Goal: Task Accomplishment & Management: Use online tool/utility

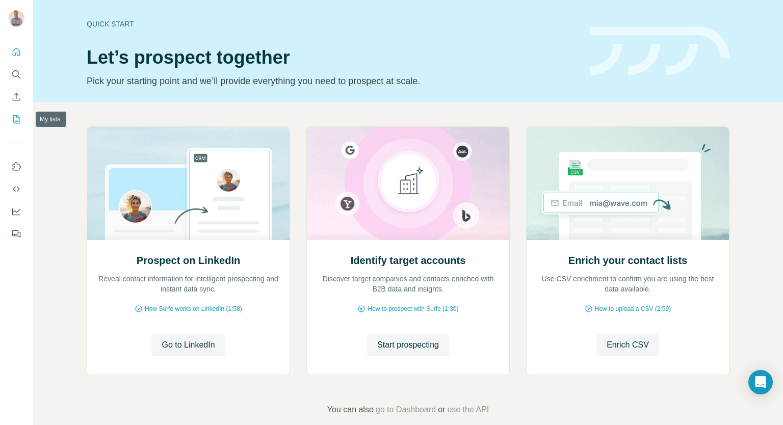
click at [21, 120] on icon "My lists" at bounding box center [16, 119] width 10 height 10
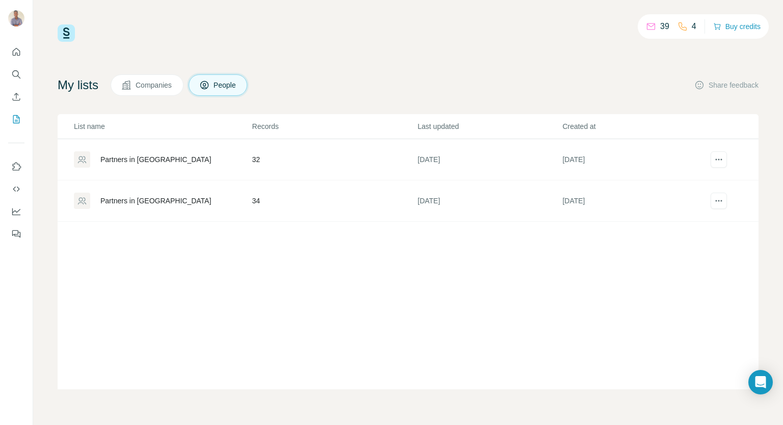
click at [115, 191] on td "Partners in [GEOGRAPHIC_DATA]" at bounding box center [155, 200] width 194 height 41
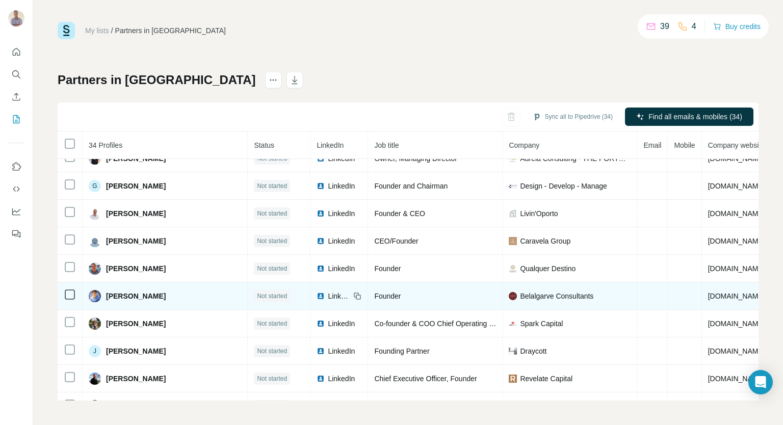
scroll to position [583, 0]
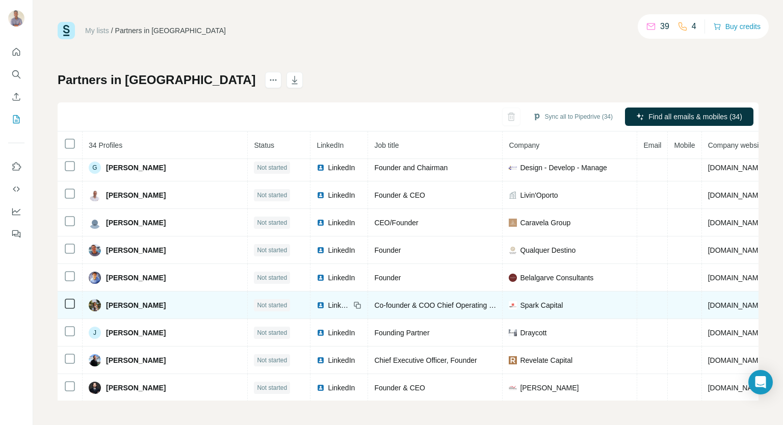
click at [328, 300] on span "LinkedIn" at bounding box center [339, 305] width 22 height 10
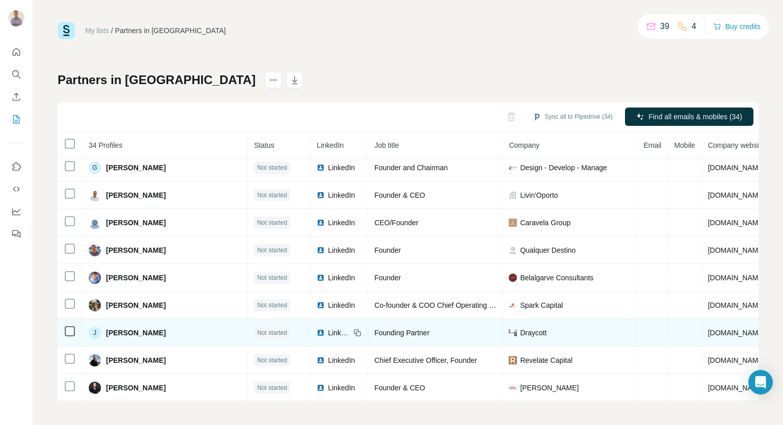
click at [328, 328] on span "LinkedIn" at bounding box center [339, 333] width 22 height 10
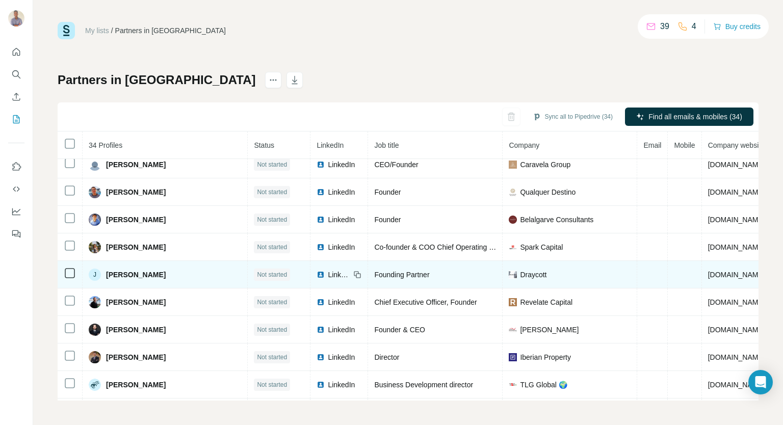
scroll to position [692, 0]
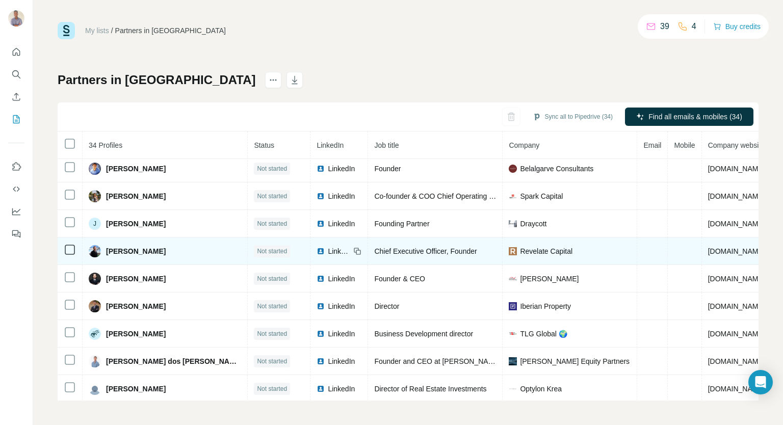
click at [328, 246] on span "LinkedIn" at bounding box center [339, 251] width 22 height 10
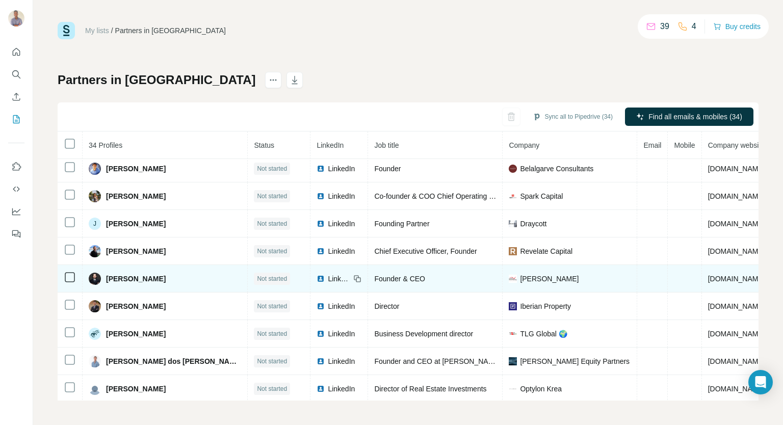
click at [328, 274] on span "LinkedIn" at bounding box center [339, 279] width 22 height 10
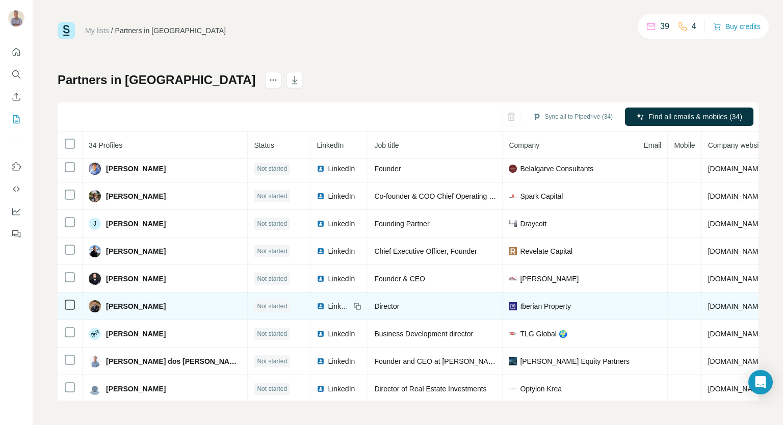
click at [328, 301] on span "LinkedIn" at bounding box center [339, 306] width 22 height 10
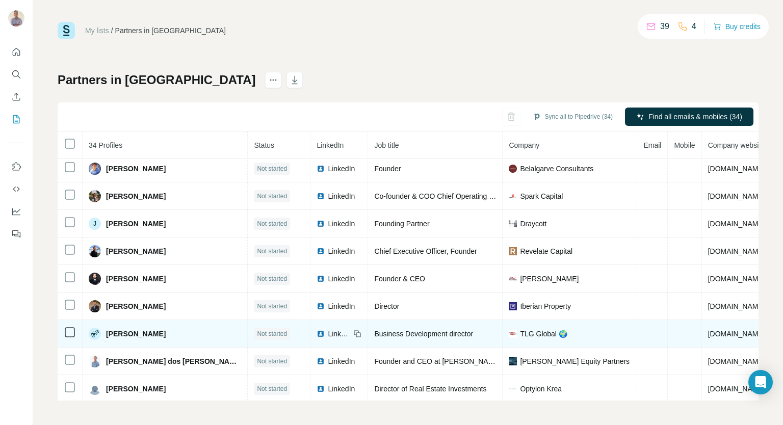
click at [328, 329] on span "LinkedIn" at bounding box center [339, 334] width 22 height 10
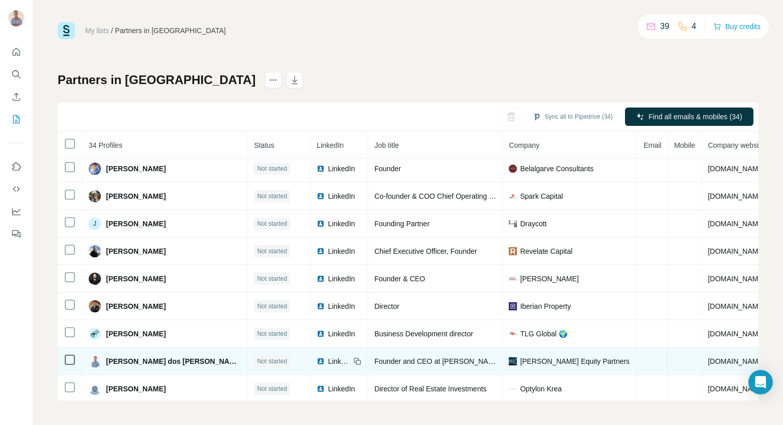
click at [328, 357] on span "LinkedIn" at bounding box center [339, 361] width 22 height 10
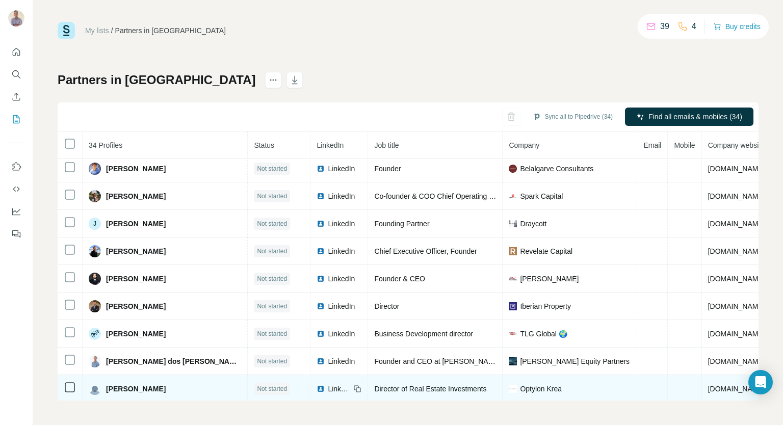
click at [328, 384] on span "LinkedIn" at bounding box center [339, 389] width 22 height 10
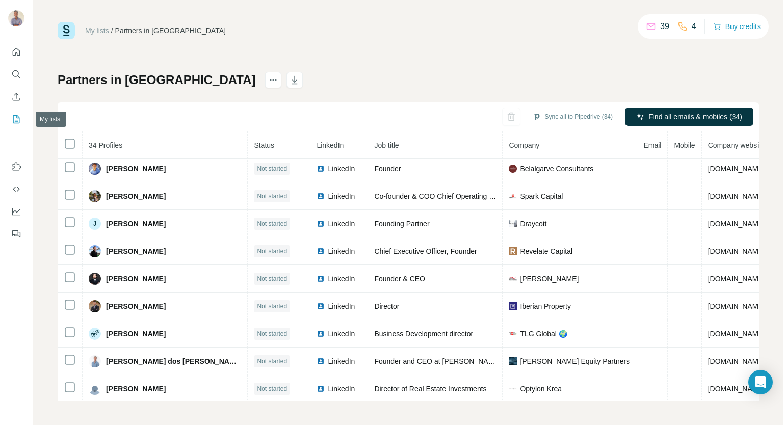
click at [20, 119] on icon "My lists" at bounding box center [16, 119] width 10 height 10
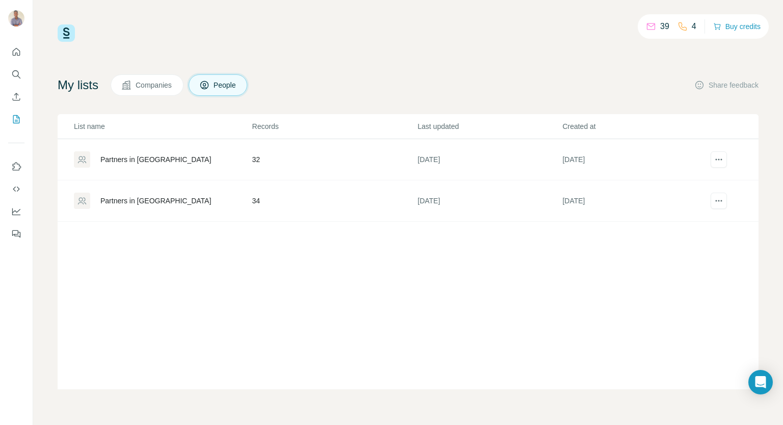
click at [155, 203] on div "Partners in [GEOGRAPHIC_DATA]" at bounding box center [155, 201] width 111 height 10
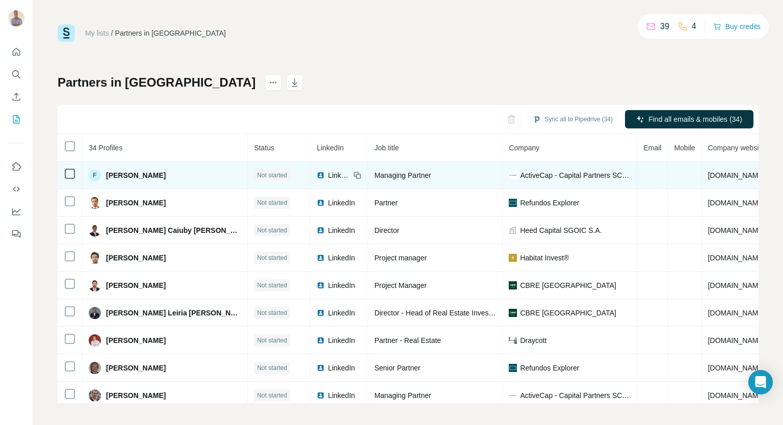
click at [328, 174] on span "LinkedIn" at bounding box center [339, 175] width 22 height 10
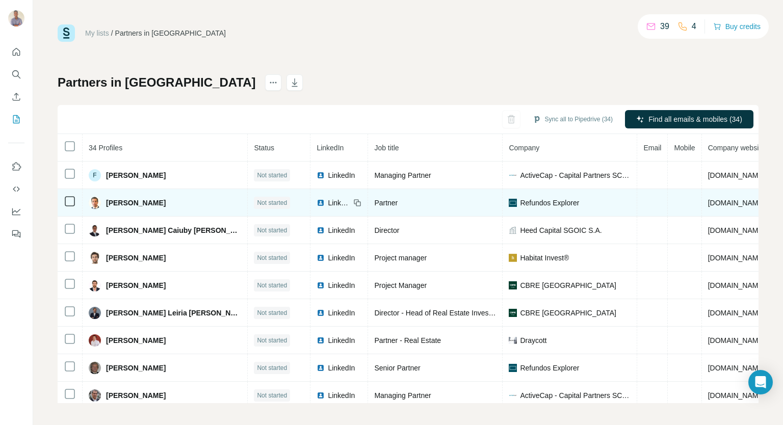
click at [328, 202] on span "LinkedIn" at bounding box center [339, 203] width 22 height 10
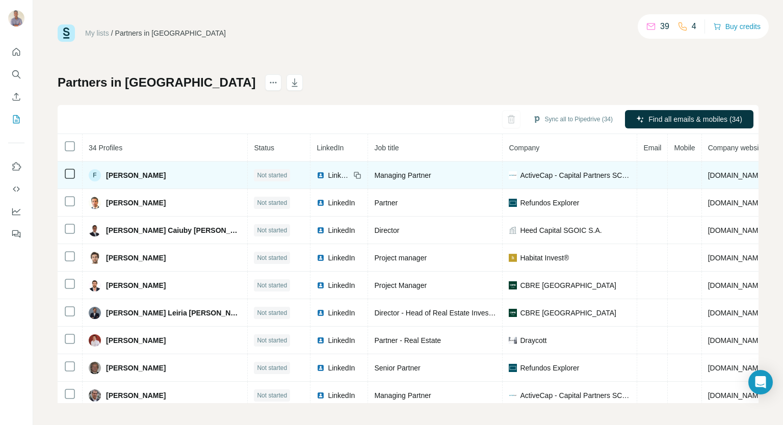
click at [328, 173] on span "LinkedIn" at bounding box center [339, 175] width 22 height 10
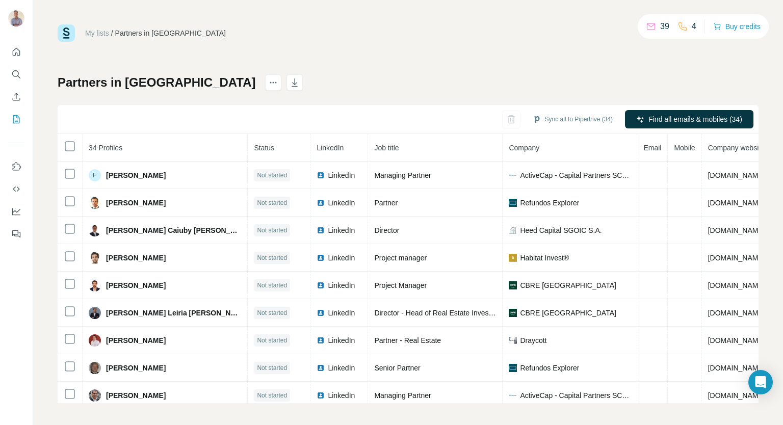
drag, startPoint x: 284, startPoint y: 231, endPoint x: 493, endPoint y: 111, distance: 240.5
click at [328, 230] on span "LinkedIn" at bounding box center [341, 230] width 27 height 10
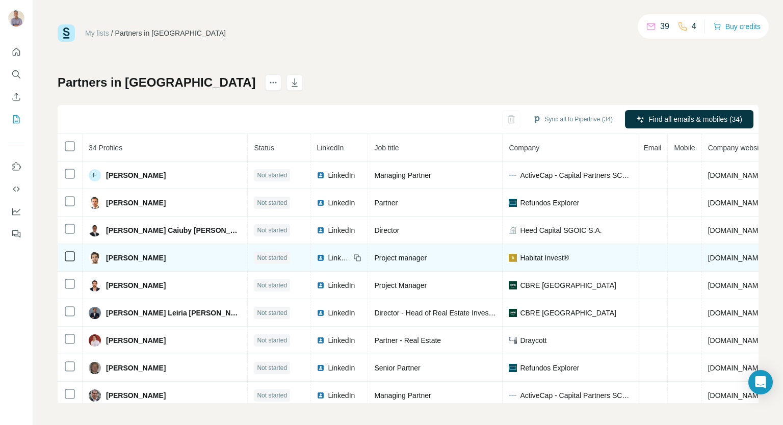
click at [328, 258] on span "LinkedIn" at bounding box center [339, 258] width 22 height 10
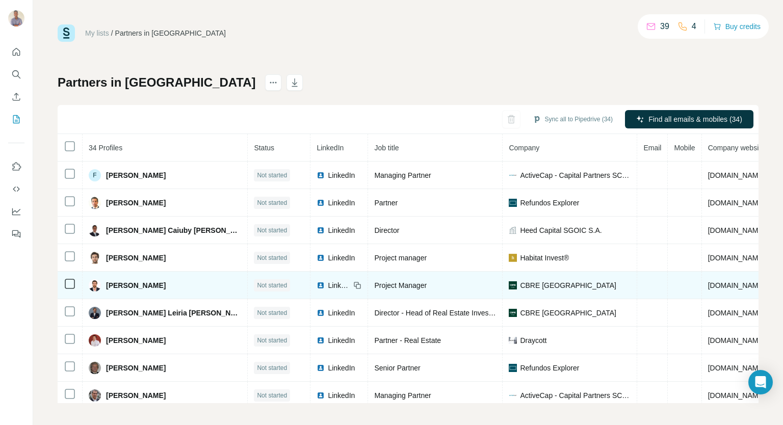
click at [328, 285] on span "LinkedIn" at bounding box center [339, 285] width 22 height 10
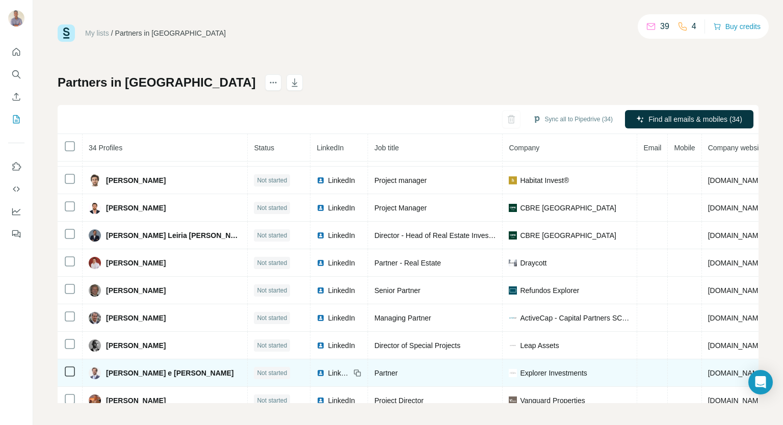
scroll to position [51, 0]
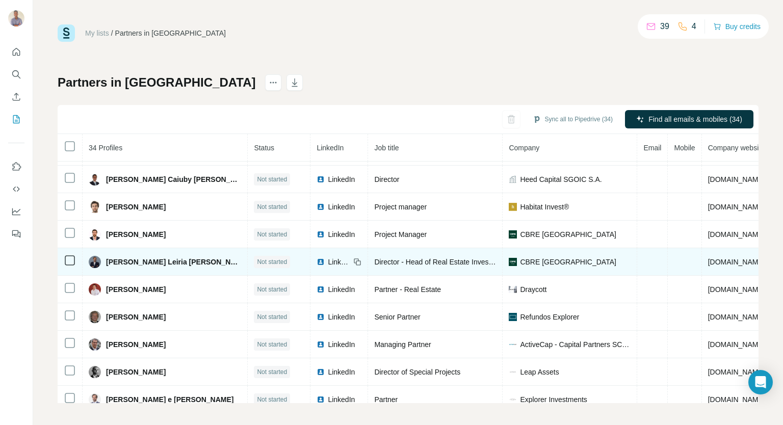
click at [328, 259] on span "LinkedIn" at bounding box center [339, 262] width 22 height 10
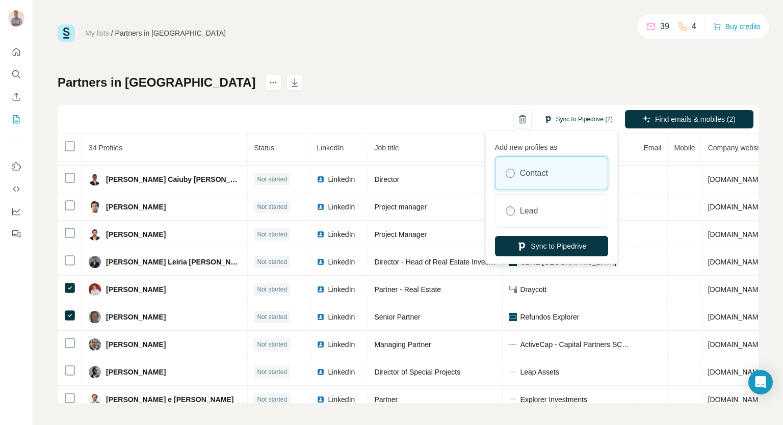
click at [575, 117] on button "Sync to Pipedrive (2)" at bounding box center [578, 119] width 83 height 15
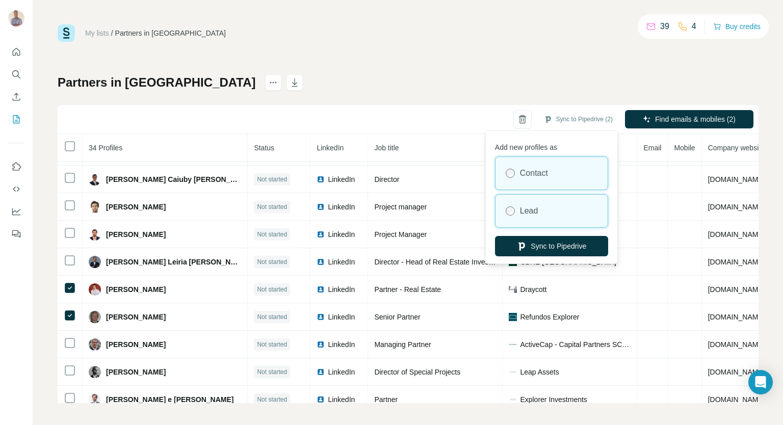
click at [508, 181] on div "Contact" at bounding box center [552, 173] width 112 height 33
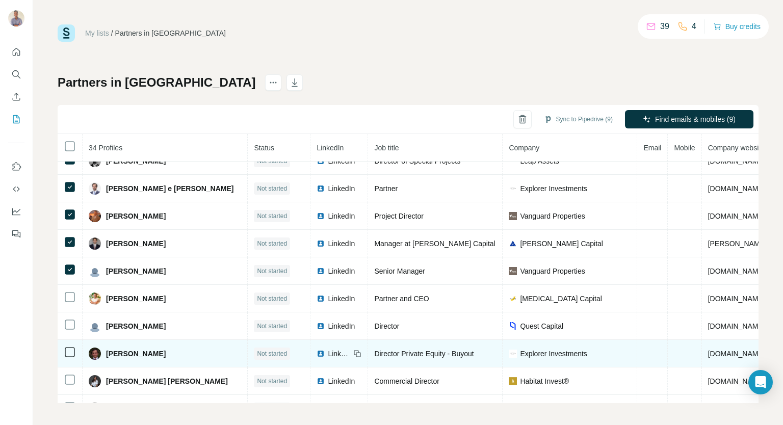
scroll to position [306, 0]
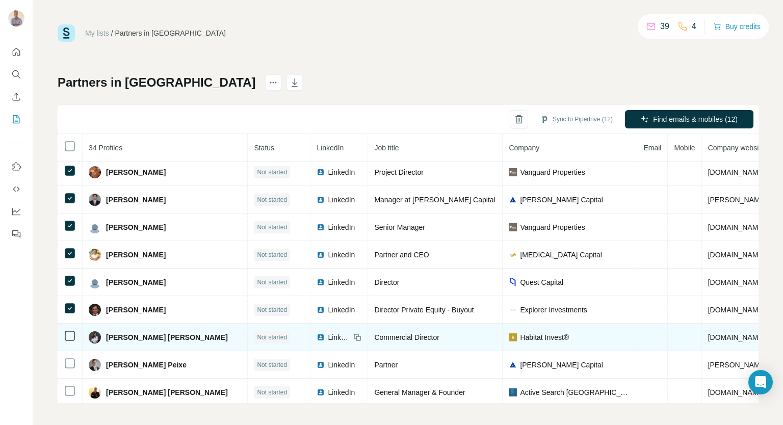
click at [69, 325] on td at bounding box center [70, 338] width 25 height 28
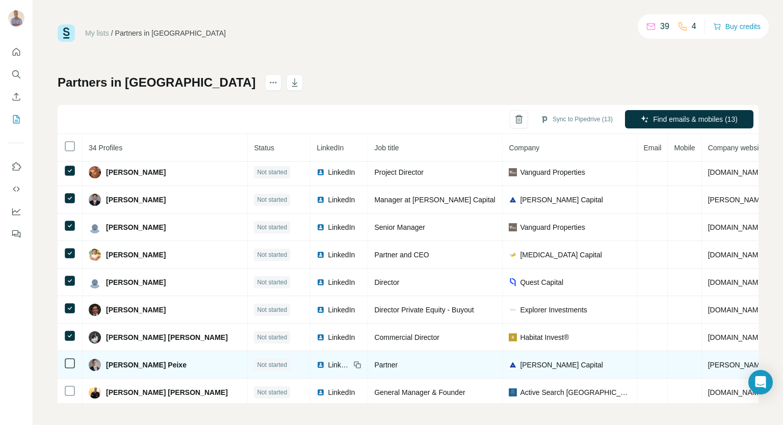
click at [66, 370] on td at bounding box center [70, 365] width 25 height 28
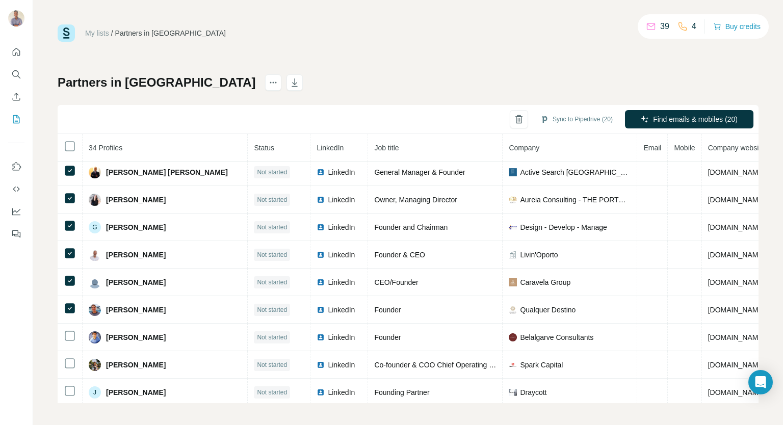
scroll to position [612, 0]
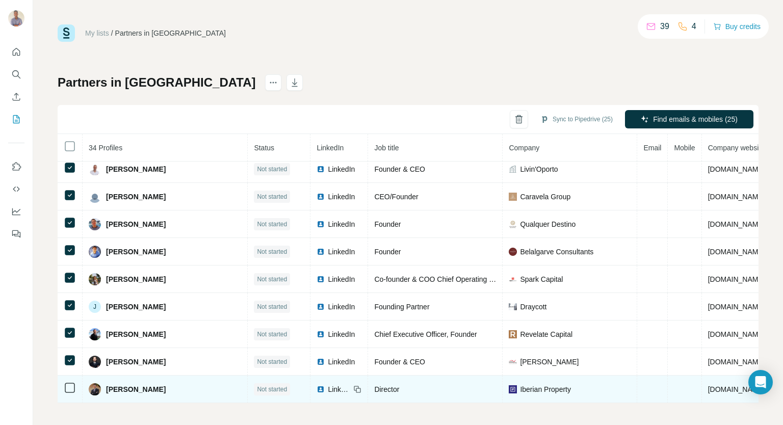
click at [71, 376] on td at bounding box center [70, 390] width 25 height 28
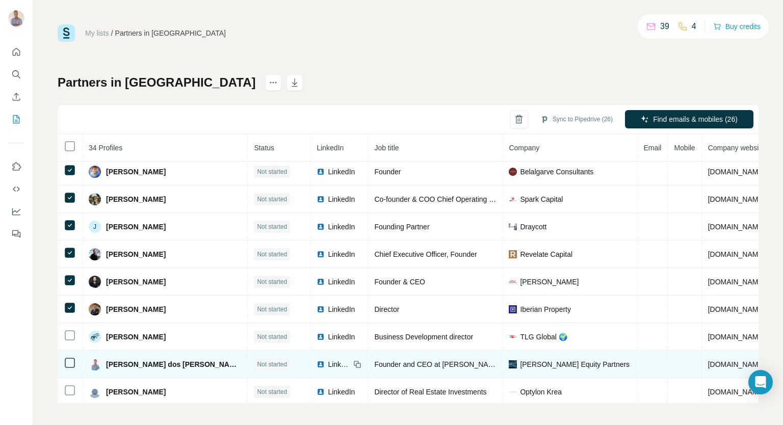
scroll to position [692, 0]
click at [71, 350] on td at bounding box center [70, 364] width 25 height 28
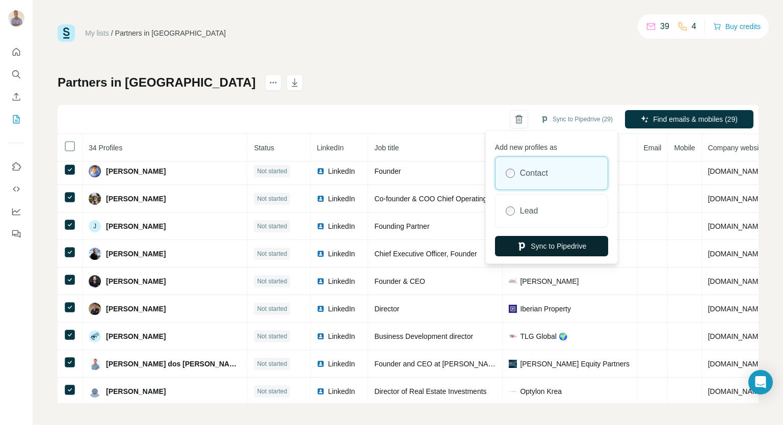
click at [540, 248] on button "Sync to Pipedrive" at bounding box center [551, 246] width 113 height 20
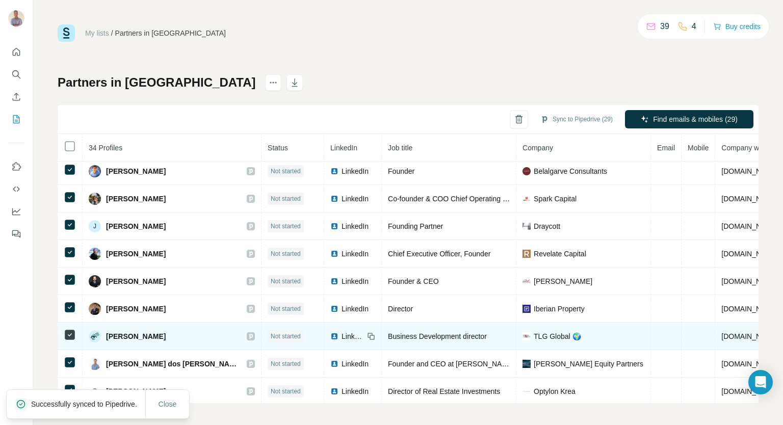
scroll to position [3, 0]
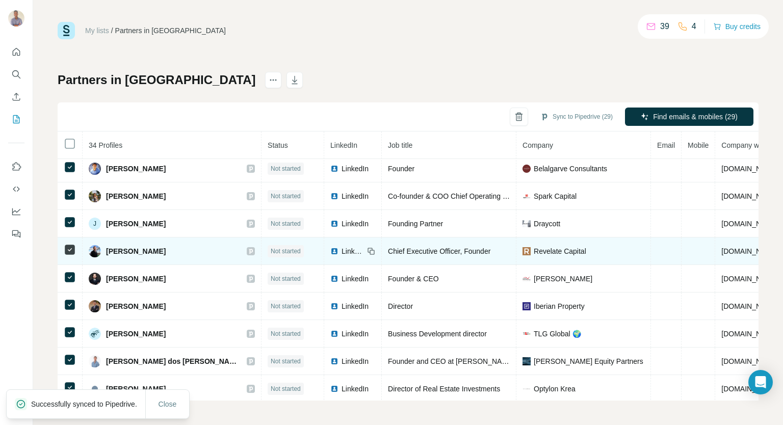
drag, startPoint x: 164, startPoint y: 245, endPoint x: 107, endPoint y: 249, distance: 57.2
click at [107, 249] on div "[PERSON_NAME]" at bounding box center [172, 251] width 166 height 12
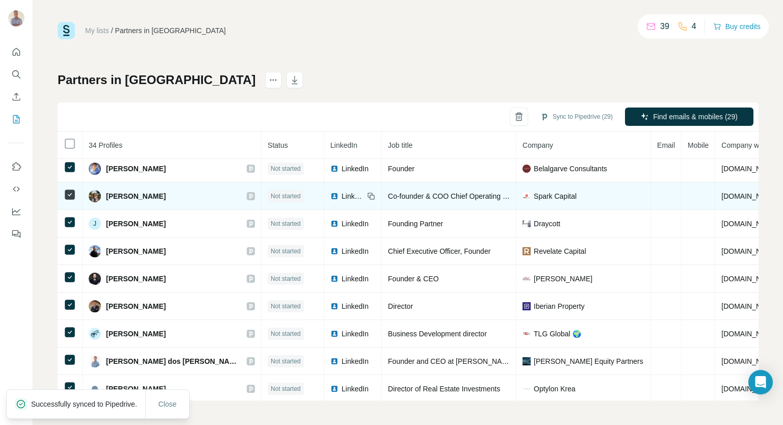
copy span "[PERSON_NAME]"
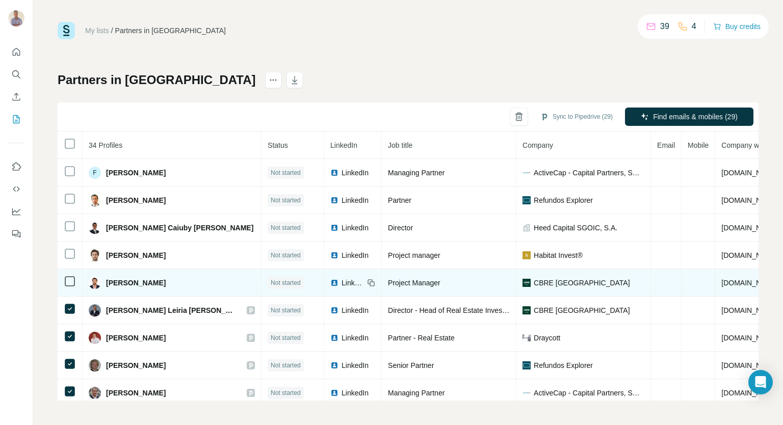
scroll to position [0, 0]
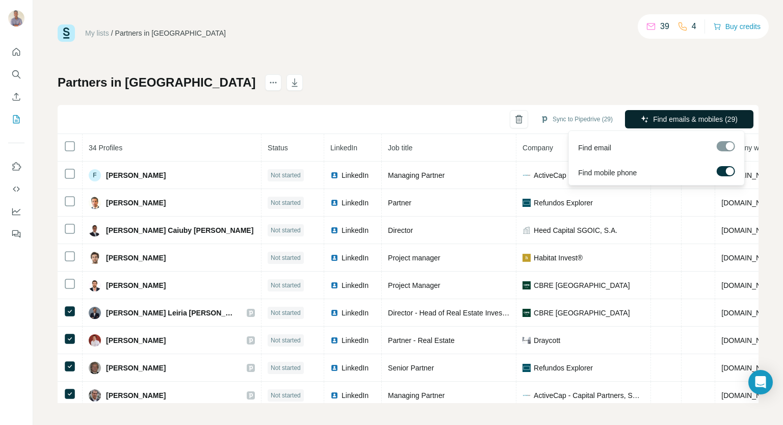
click at [677, 124] on button "Find emails & mobiles (29)" at bounding box center [689, 119] width 128 height 18
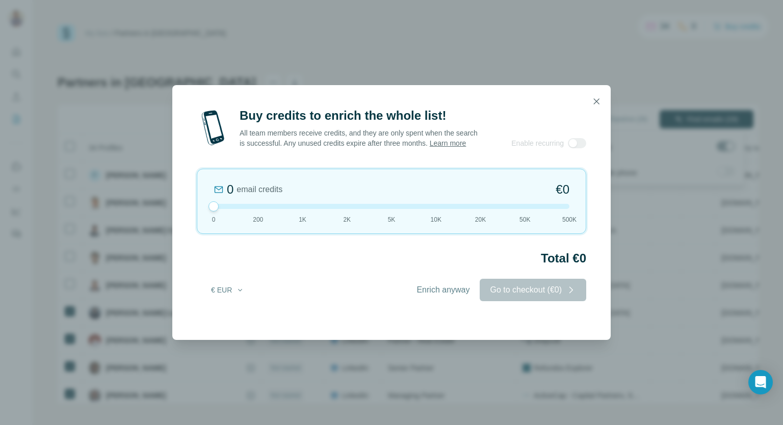
click at [261, 209] on div at bounding box center [392, 206] width 356 height 5
drag, startPoint x: 218, startPoint y: 214, endPoint x: 169, endPoint y: 214, distance: 49.5
click at [170, 213] on div "Buy credits to enrich the whole list! All team members receive credits, and the…" at bounding box center [391, 212] width 783 height 425
click at [424, 296] on span "Enrich anyway" at bounding box center [443, 290] width 53 height 12
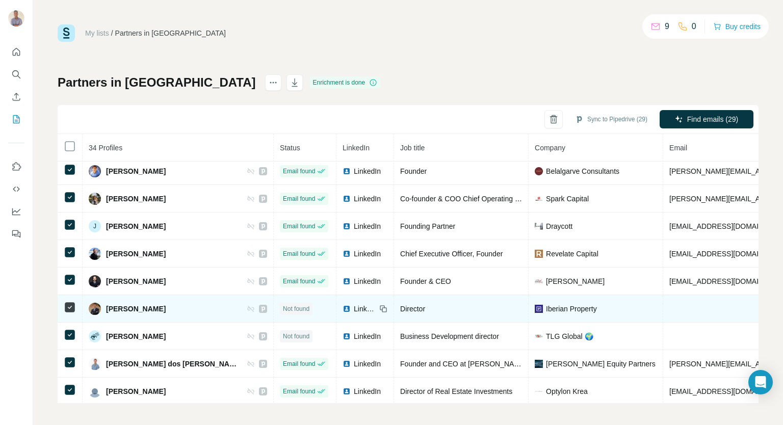
scroll to position [3, 0]
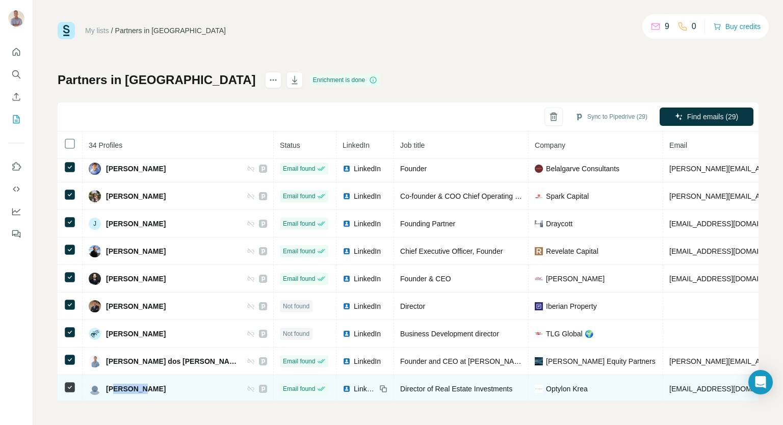
drag, startPoint x: 157, startPoint y: 382, endPoint x: 121, endPoint y: 380, distance: 35.8
click at [119, 383] on div "[PERSON_NAME]" at bounding box center [178, 389] width 178 height 12
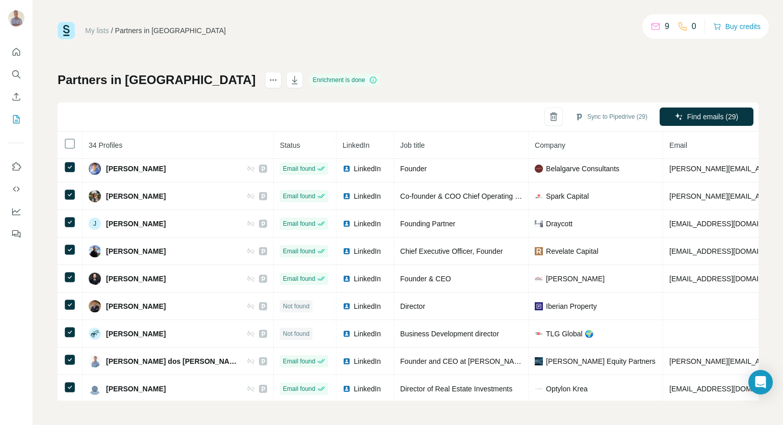
click at [147, 408] on div "My lists / Partners in [GEOGRAPHIC_DATA] 9 0 Buy credits Partners in [GEOGRAPHI…" at bounding box center [408, 212] width 750 height 425
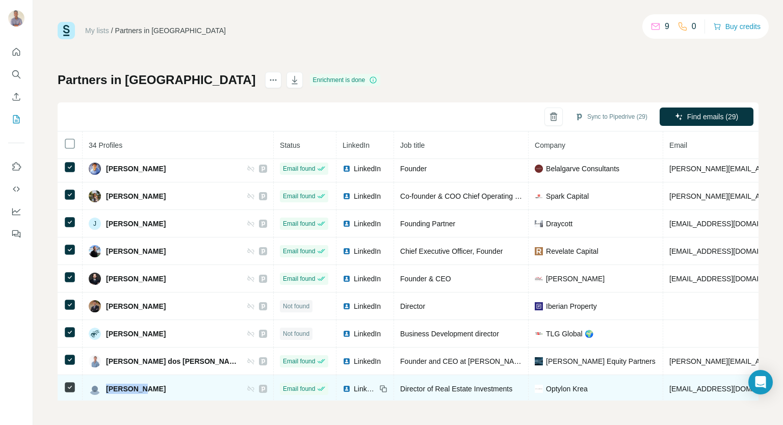
drag, startPoint x: 147, startPoint y: 384, endPoint x: 107, endPoint y: 386, distance: 39.8
click at [107, 386] on div "[PERSON_NAME]" at bounding box center [178, 389] width 178 height 12
copy span "[PERSON_NAME]"
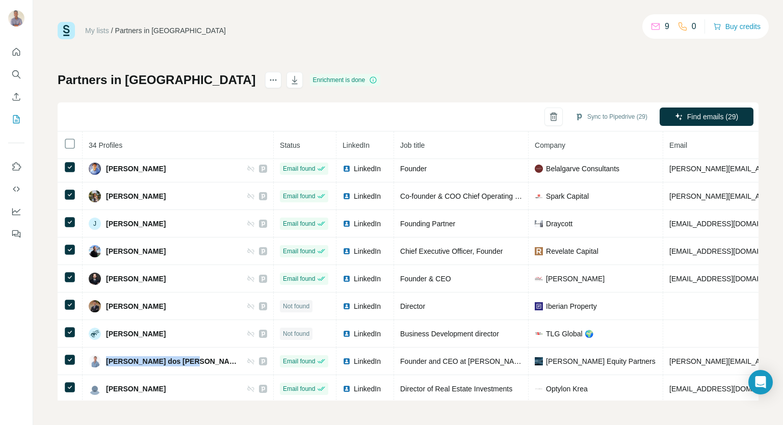
drag, startPoint x: 189, startPoint y: 356, endPoint x: 176, endPoint y: 2, distance: 355.0
click at [198, 406] on div "My lists / Partners in [GEOGRAPHIC_DATA] 9 0 Buy credits Partners in [GEOGRAPHI…" at bounding box center [408, 212] width 750 height 425
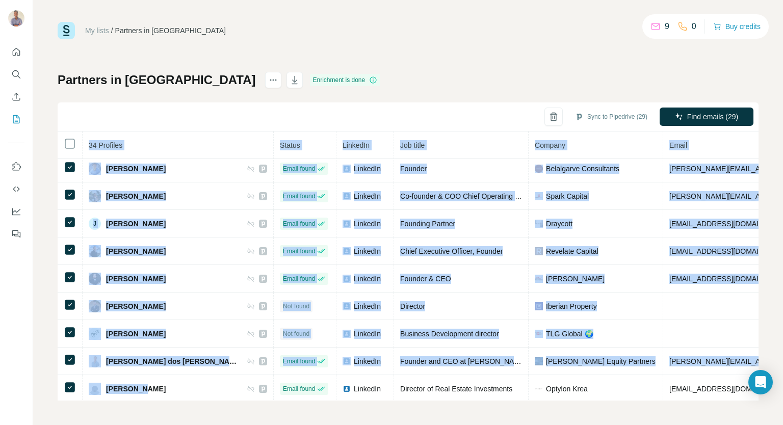
click at [0, 317] on div at bounding box center [16, 212] width 33 height 425
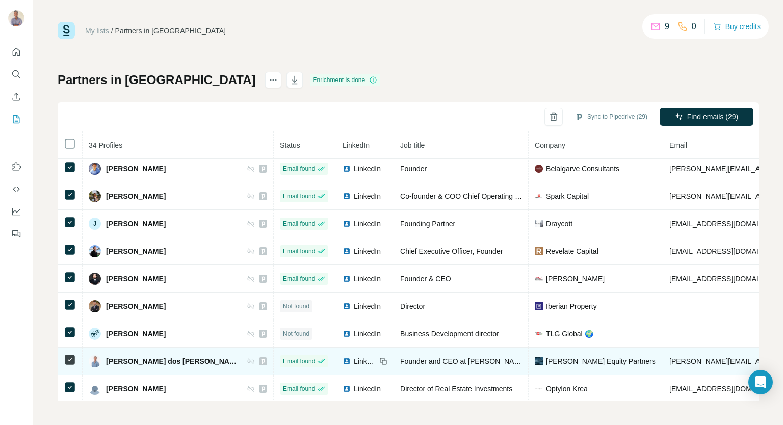
click at [354, 356] on span "LinkedIn" at bounding box center [365, 361] width 22 height 10
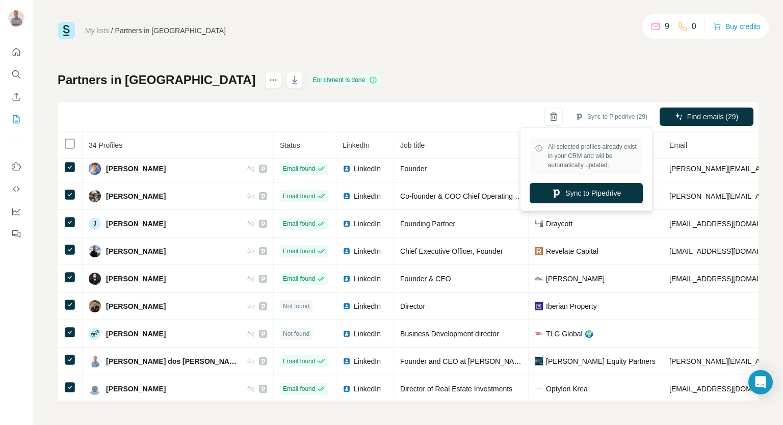
click at [589, 76] on div "Partners in [GEOGRAPHIC_DATA] Enrichment is done Sync to Pipedrive (29) Find em…" at bounding box center [408, 236] width 701 height 329
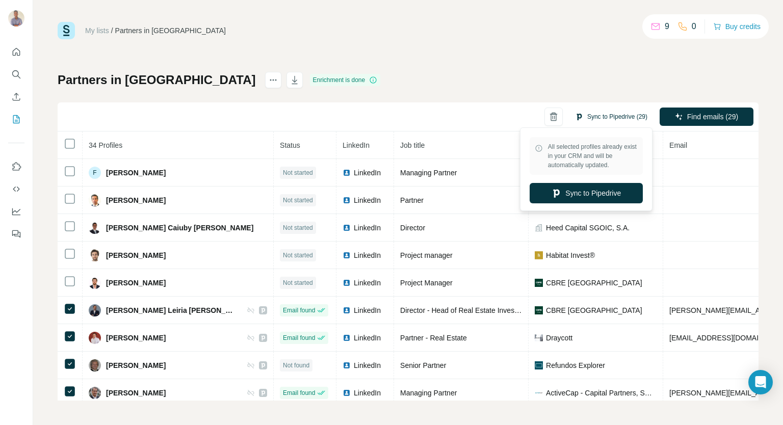
click at [582, 115] on button "Sync to Pipedrive (29)" at bounding box center [611, 116] width 87 height 15
click at [578, 189] on button "Sync to Pipedrive" at bounding box center [586, 193] width 113 height 20
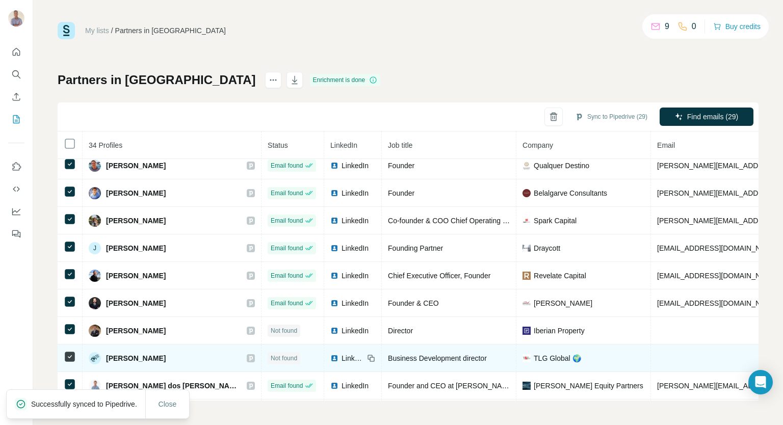
scroll to position [692, 0]
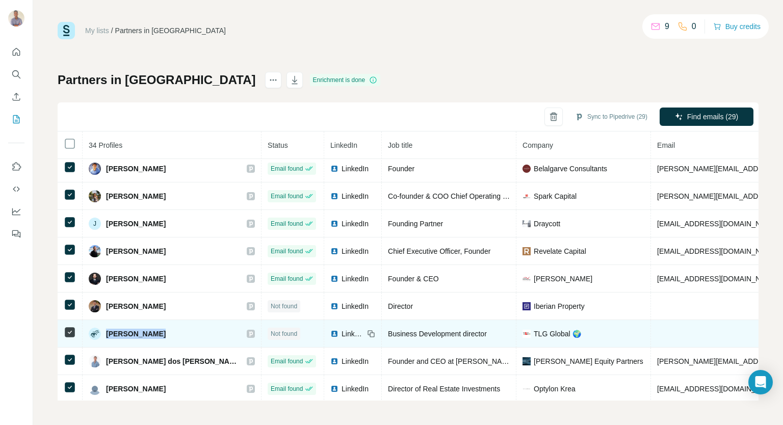
drag, startPoint x: 159, startPoint y: 325, endPoint x: 106, endPoint y: 330, distance: 53.3
click at [106, 330] on div "[PERSON_NAME]" at bounding box center [172, 334] width 166 height 12
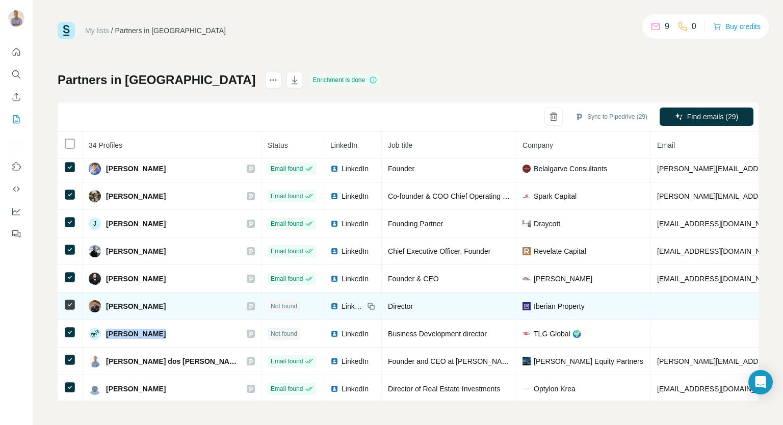
copy span "[PERSON_NAME]"
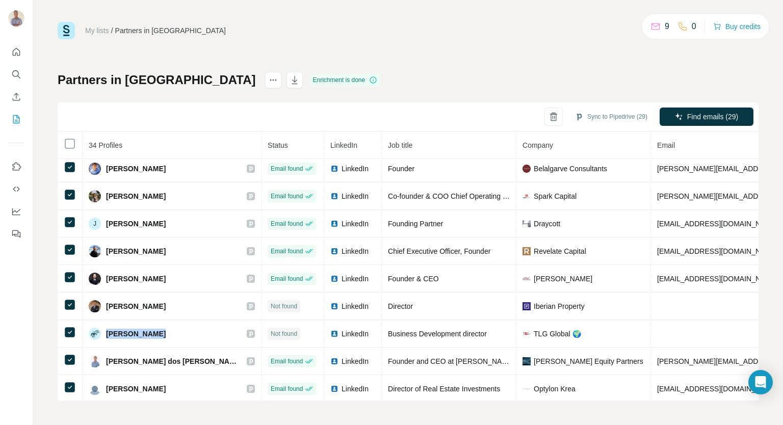
drag, startPoint x: 191, startPoint y: 78, endPoint x: 349, endPoint y: 80, distance: 157.5
click at [349, 82] on div "Partners in [GEOGRAPHIC_DATA] Enrichment is done Sync to Pipedrive (29) Find em…" at bounding box center [408, 236] width 701 height 329
click at [571, 69] on div "My lists / Partners in [GEOGRAPHIC_DATA] 9 0 Buy credits Partners in [GEOGRAPHI…" at bounding box center [408, 211] width 701 height 379
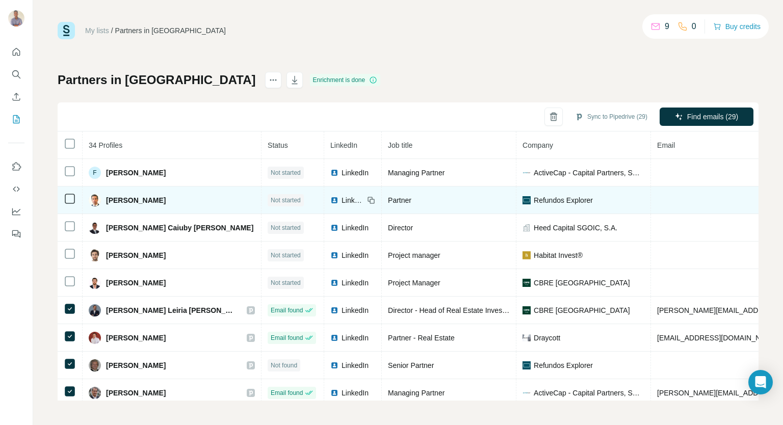
scroll to position [0, 0]
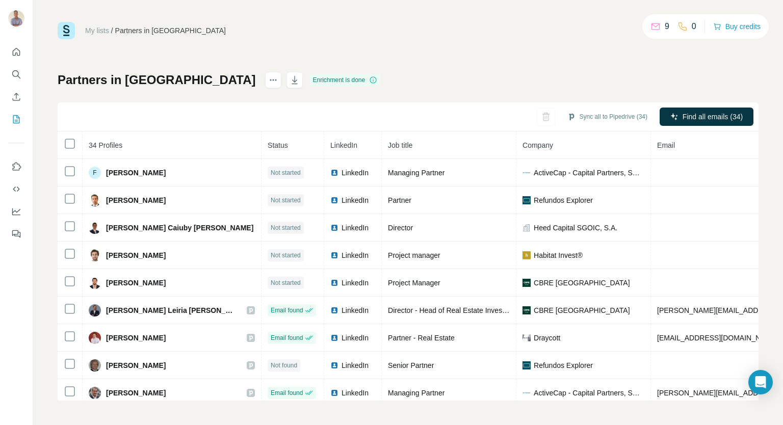
click at [451, 67] on div "My lists / Partners in [GEOGRAPHIC_DATA] 9 0 Buy credits Partners in [GEOGRAPHI…" at bounding box center [408, 211] width 701 height 379
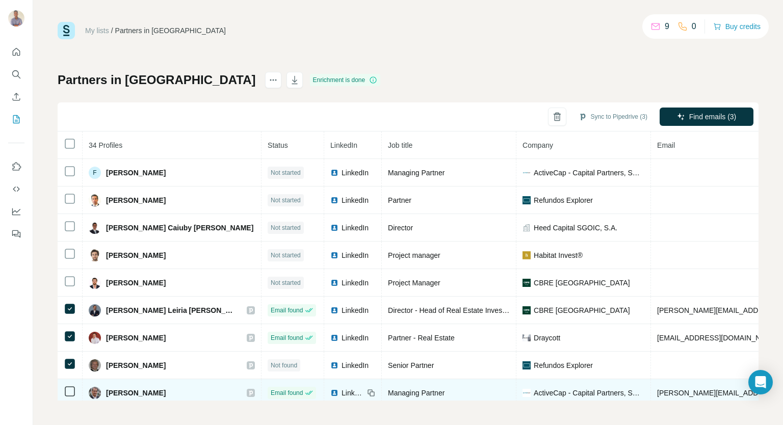
click at [67, 385] on icon at bounding box center [70, 391] width 12 height 12
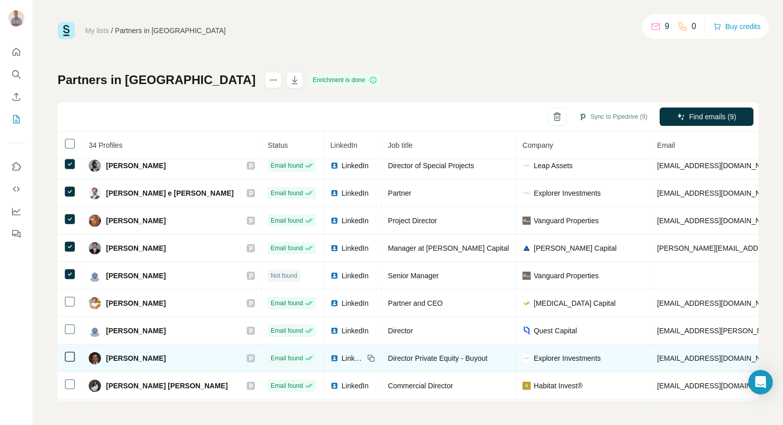
scroll to position [314, 0]
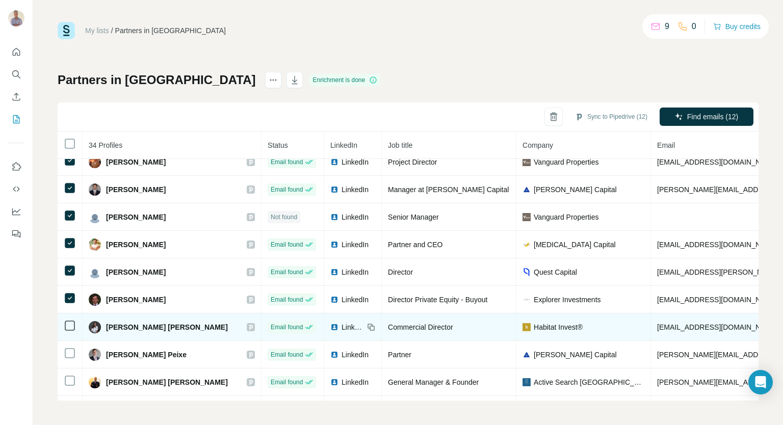
click at [70, 327] on icon at bounding box center [70, 326] width 12 height 12
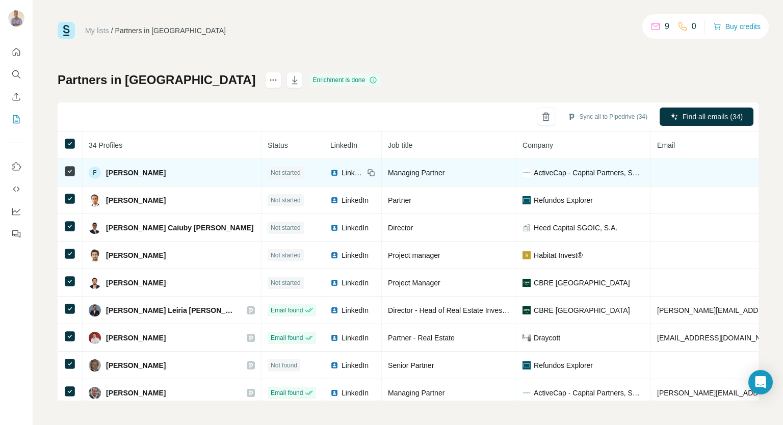
scroll to position [0, 0]
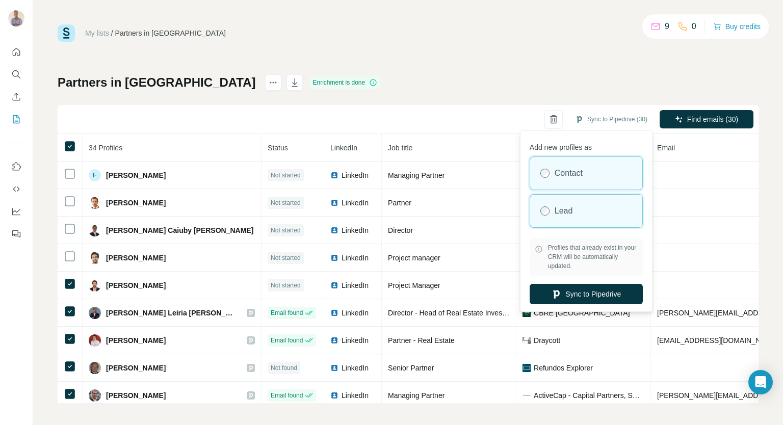
click at [573, 210] on label "Lead" at bounding box center [564, 211] width 18 height 12
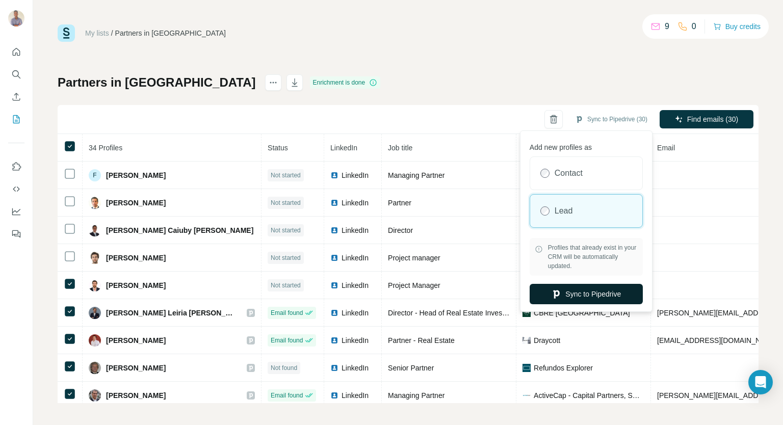
click at [585, 290] on button "Sync to Pipedrive" at bounding box center [586, 294] width 113 height 20
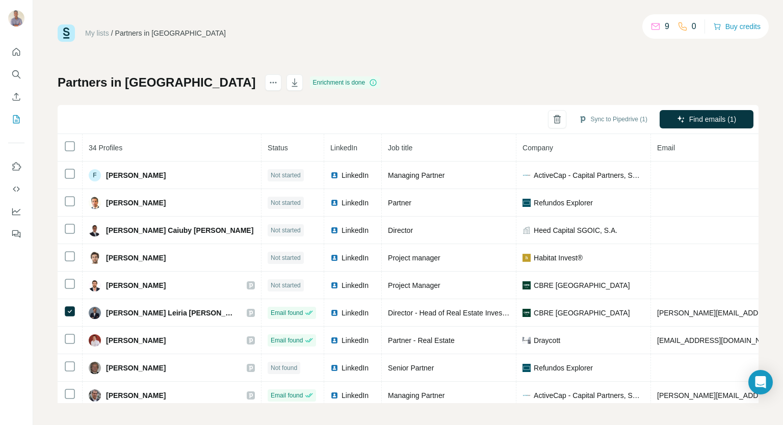
scroll to position [102, 0]
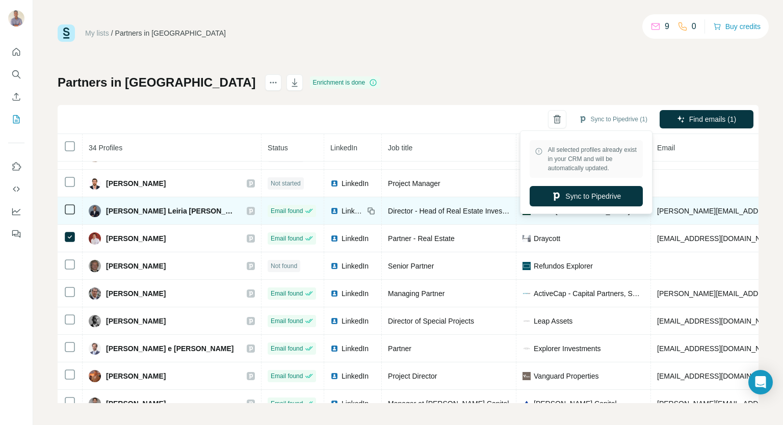
click at [597, 194] on button "Sync to Pipedrive" at bounding box center [586, 196] width 113 height 20
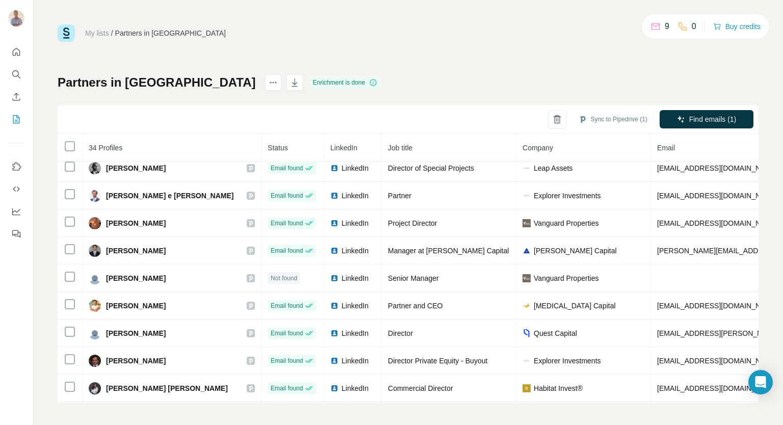
scroll to position [0, 0]
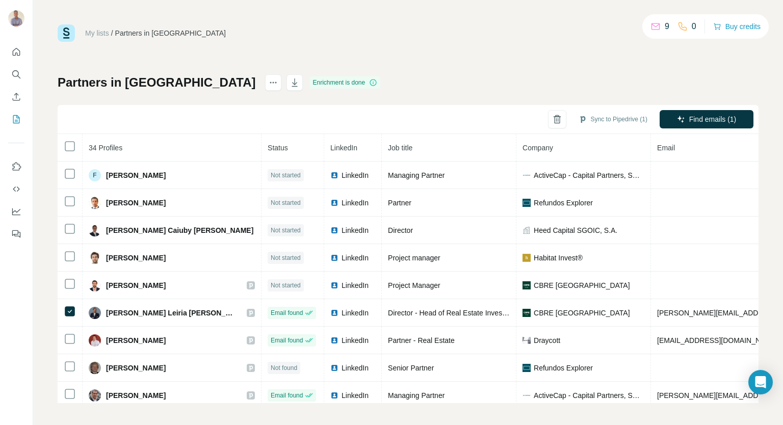
click at [661, 72] on div "My lists / Partners in [GEOGRAPHIC_DATA] 9 0 Buy credits Partners in [GEOGRAPHI…" at bounding box center [408, 213] width 701 height 379
